Goal: Ask a question

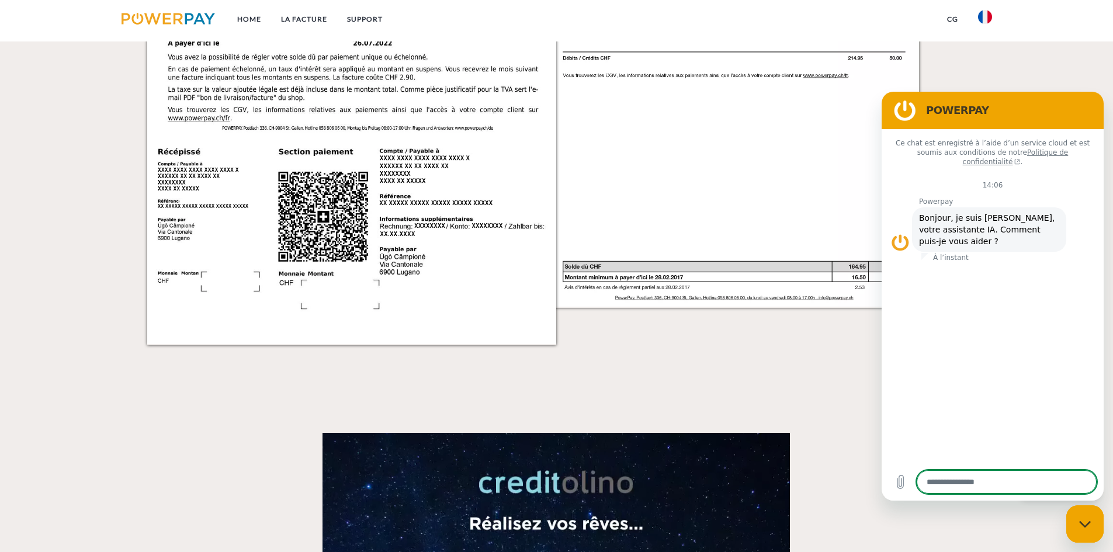
scroll to position [2151, 0]
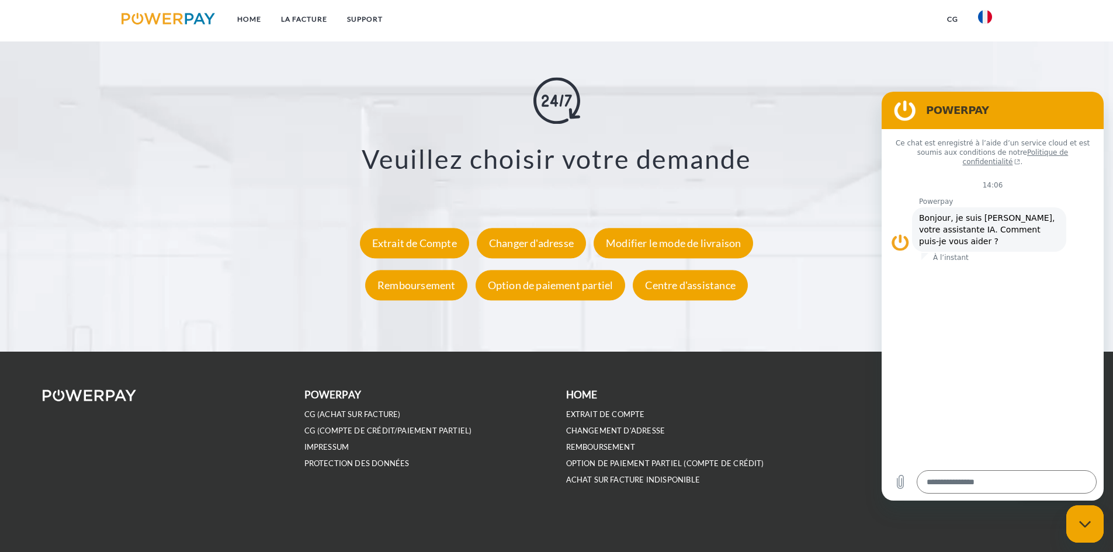
click at [811, 119] on div "Veuillez choisir votre demande Extrait de Compte Changer d'adresse Modifier le …" at bounding box center [556, 192] width 973 height 228
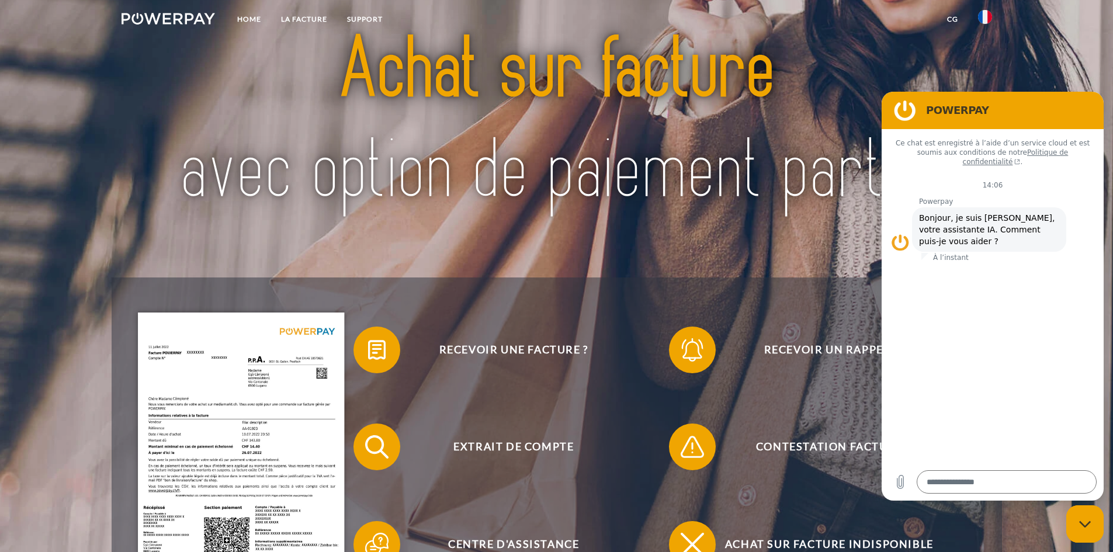
scroll to position [292, 0]
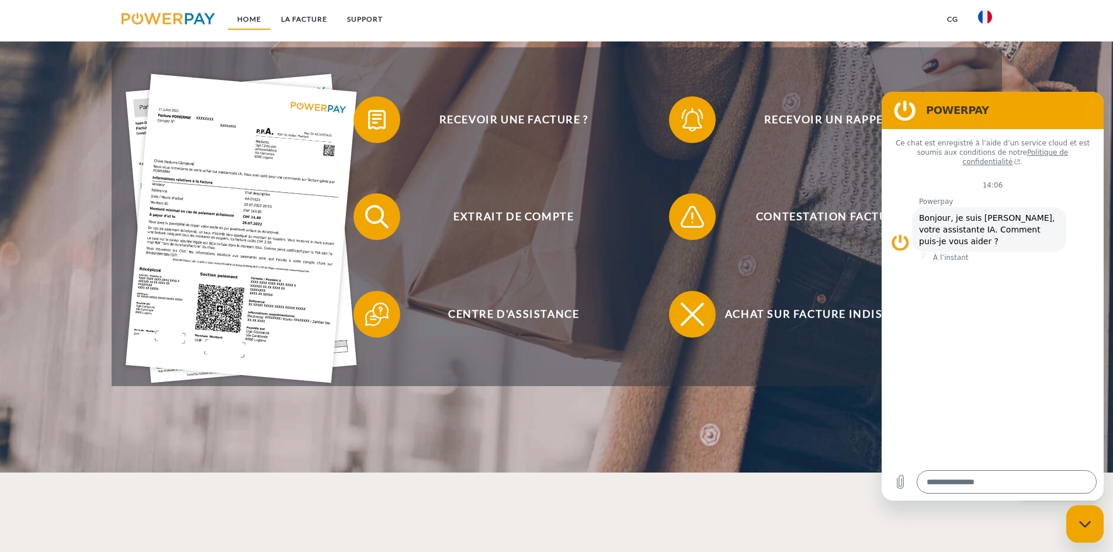
click at [256, 16] on link "Home" at bounding box center [249, 19] width 44 height 21
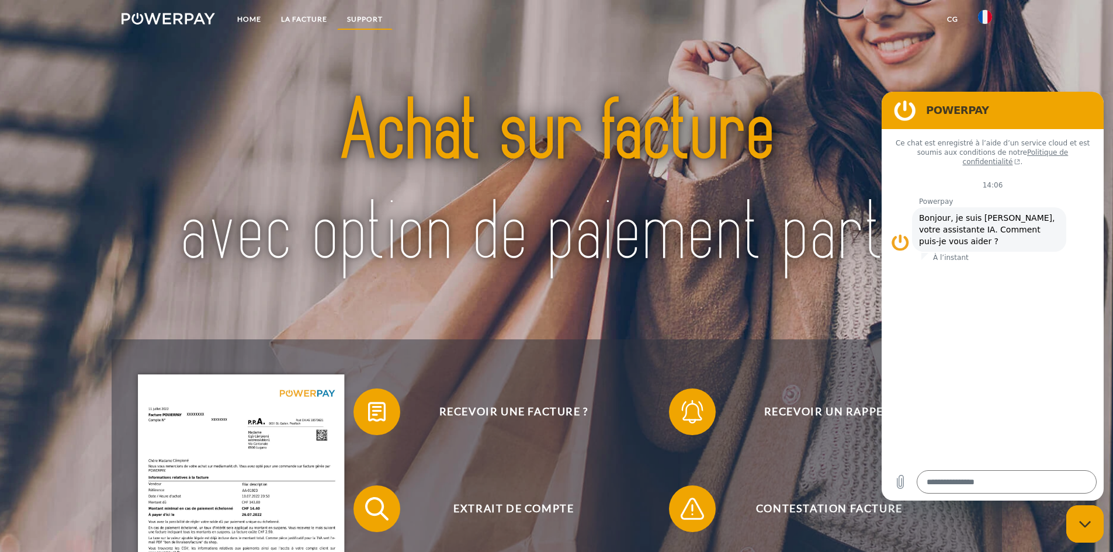
click at [366, 17] on link "Support" at bounding box center [364, 19] width 55 height 21
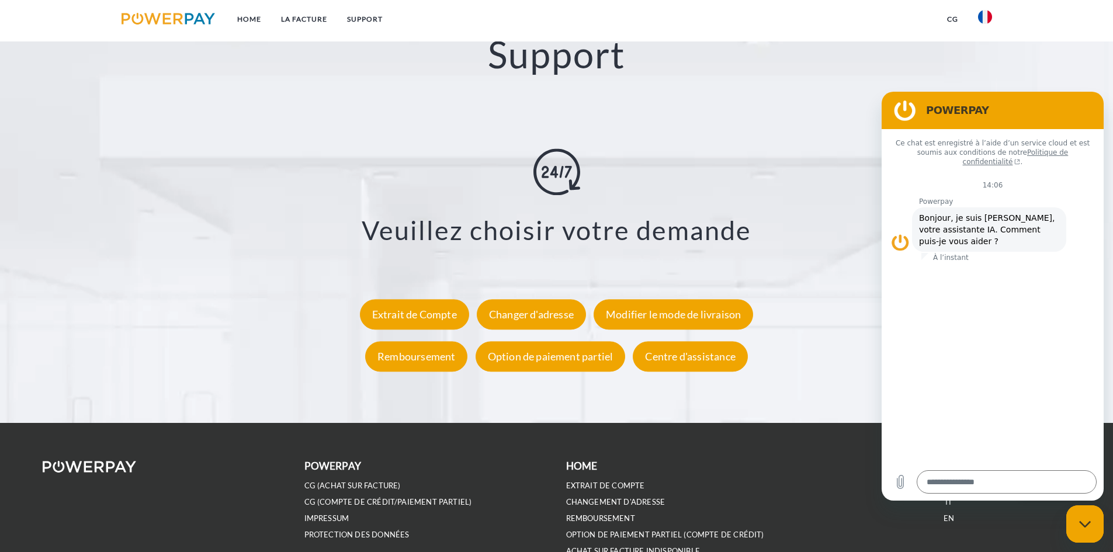
scroll to position [2151, 0]
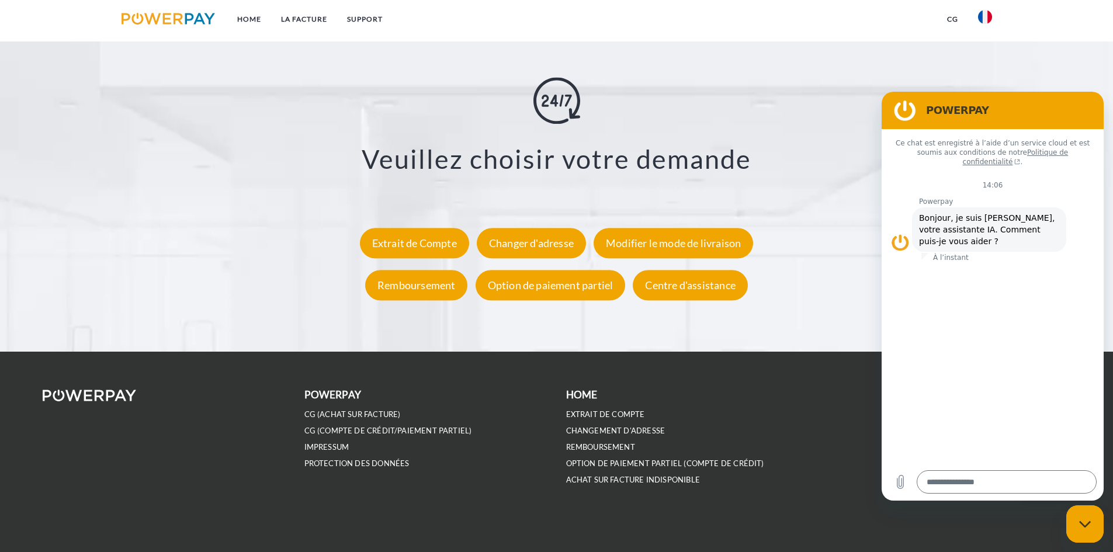
click at [853, 106] on div "Veuillez choisir votre demande Extrait de Compte Changer d'adresse Modifier le …" at bounding box center [556, 192] width 973 height 228
click at [1091, 520] on icon "Fermer la fenêtre de messagerie" at bounding box center [1085, 524] width 12 height 8
type textarea "*"
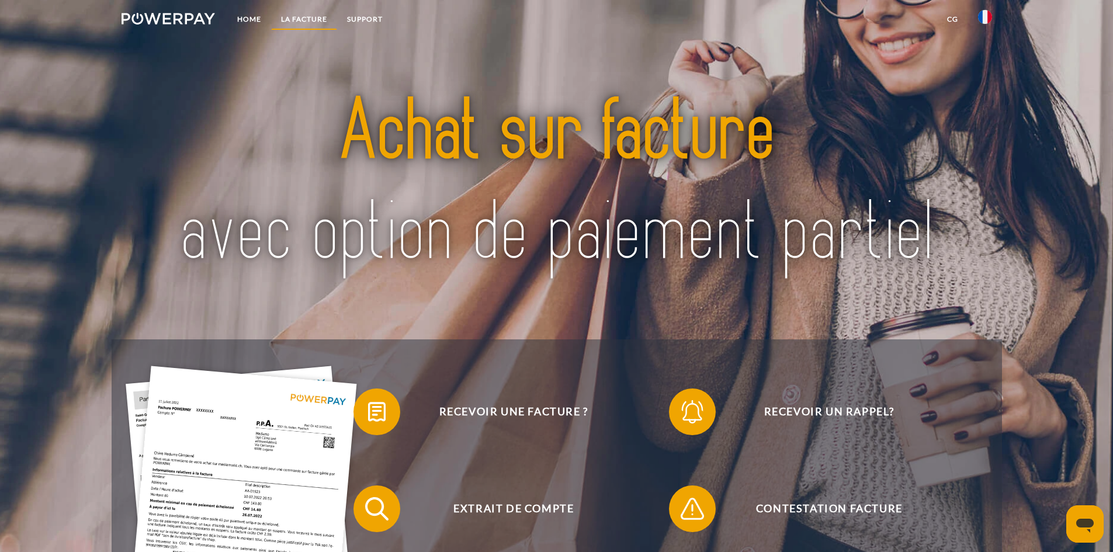
click at [320, 12] on link "LA FACTURE" at bounding box center [304, 19] width 66 height 21
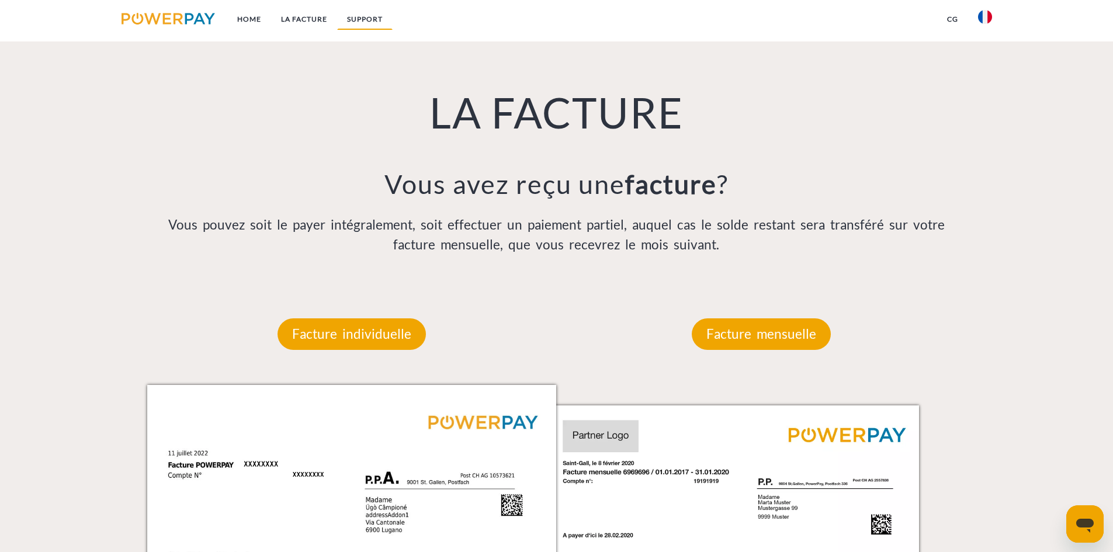
click at [359, 22] on link "Support" at bounding box center [364, 19] width 55 height 21
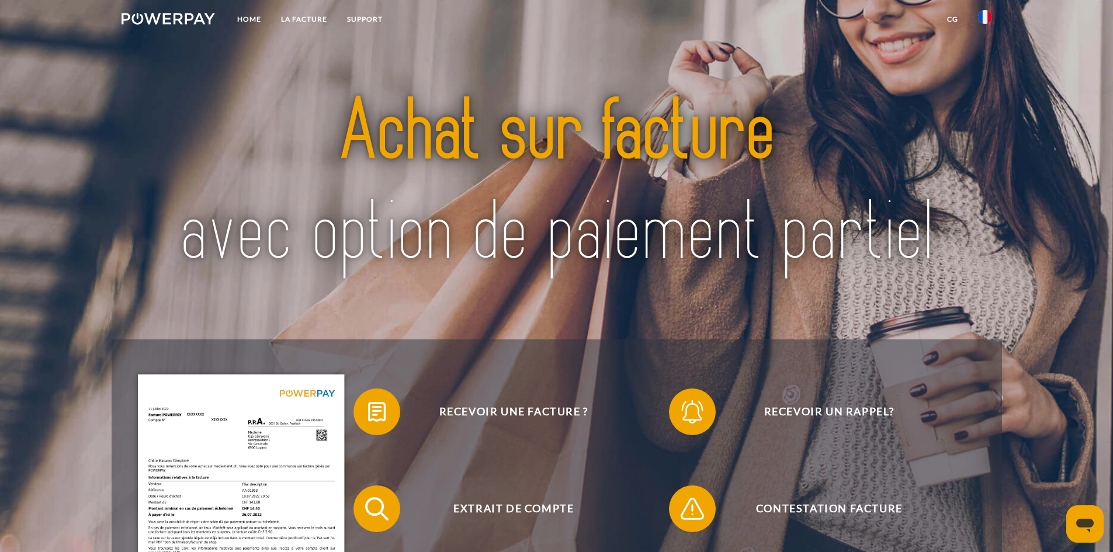
click at [185, 9] on link at bounding box center [169, 21] width 114 height 24
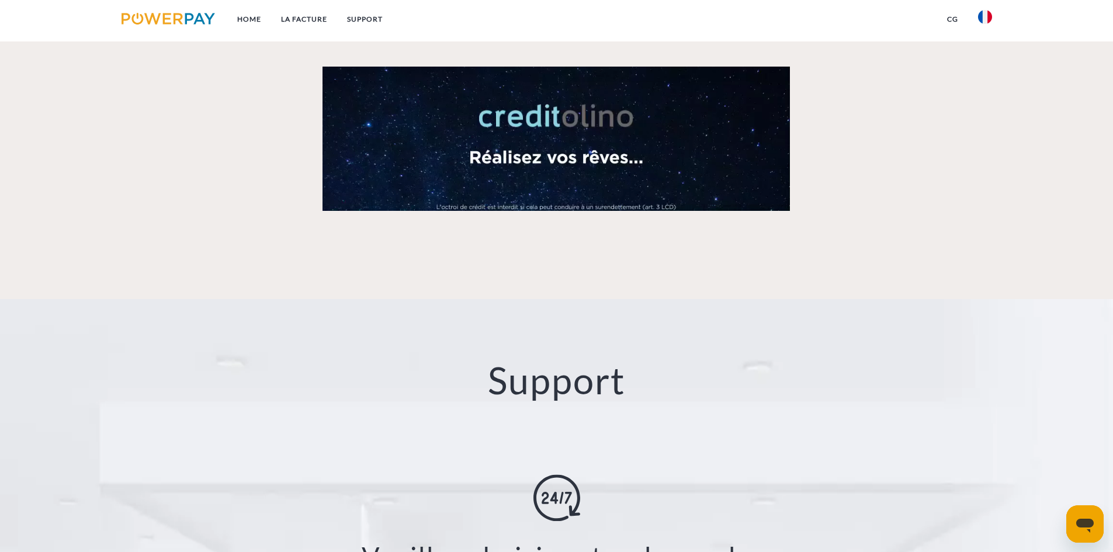
scroll to position [2151, 0]
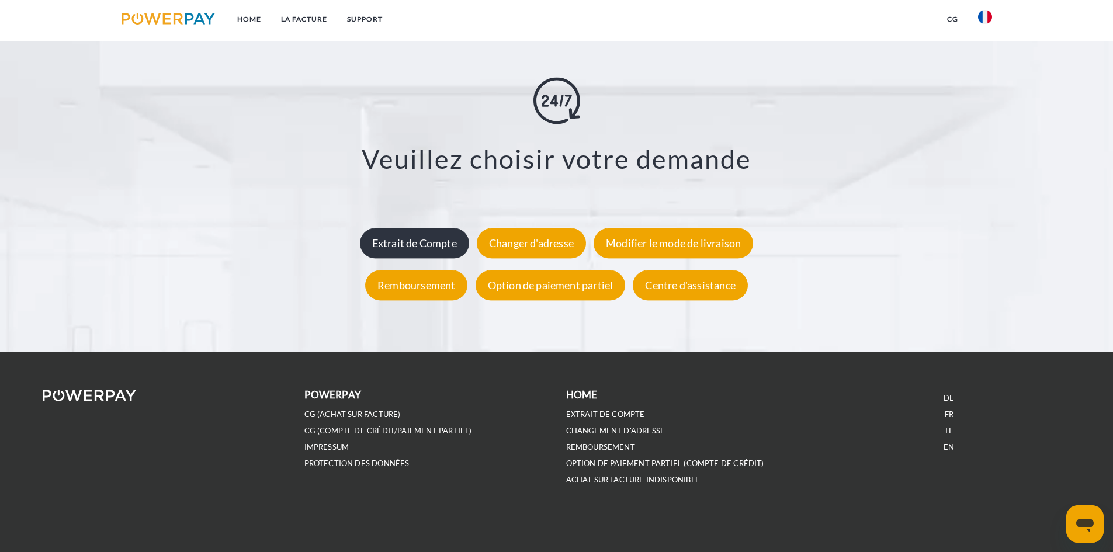
click at [406, 242] on div "Extrait de Compte" at bounding box center [414, 243] width 109 height 30
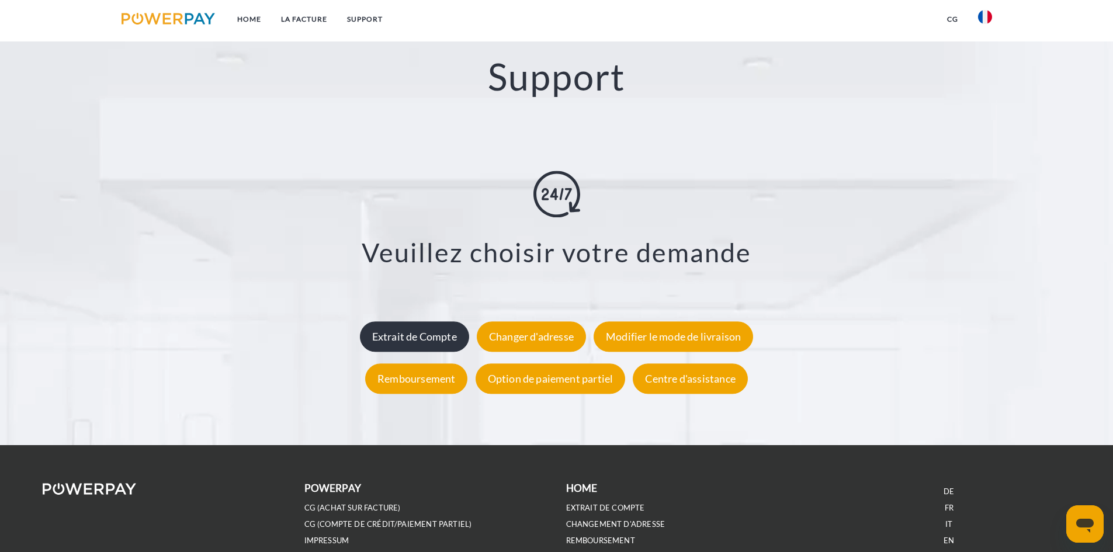
scroll to position [2053, 0]
